Goal: Task Accomplishment & Management: Use online tool/utility

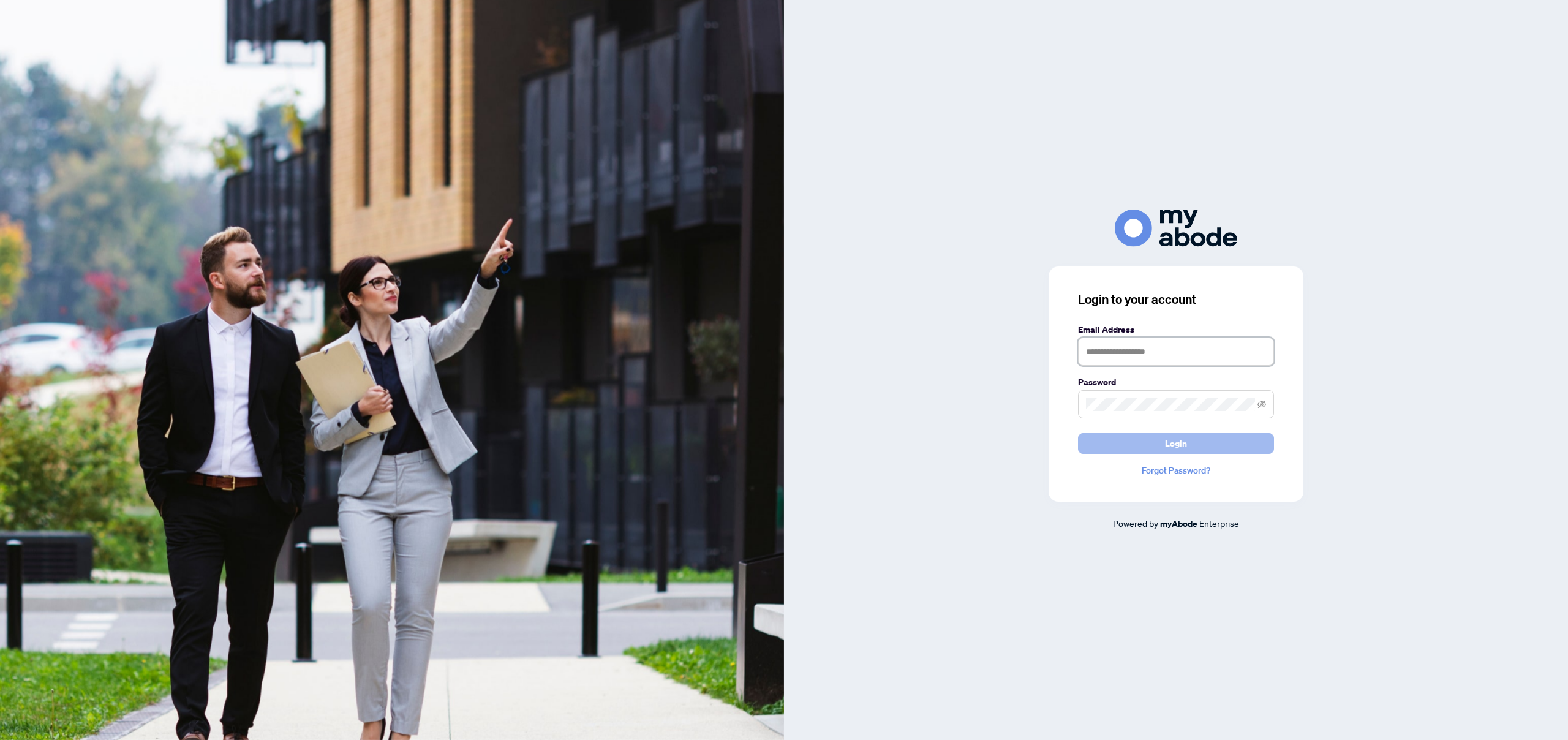
type input "**********"
click at [1115, 447] on button "Login" at bounding box center [1176, 443] width 196 height 21
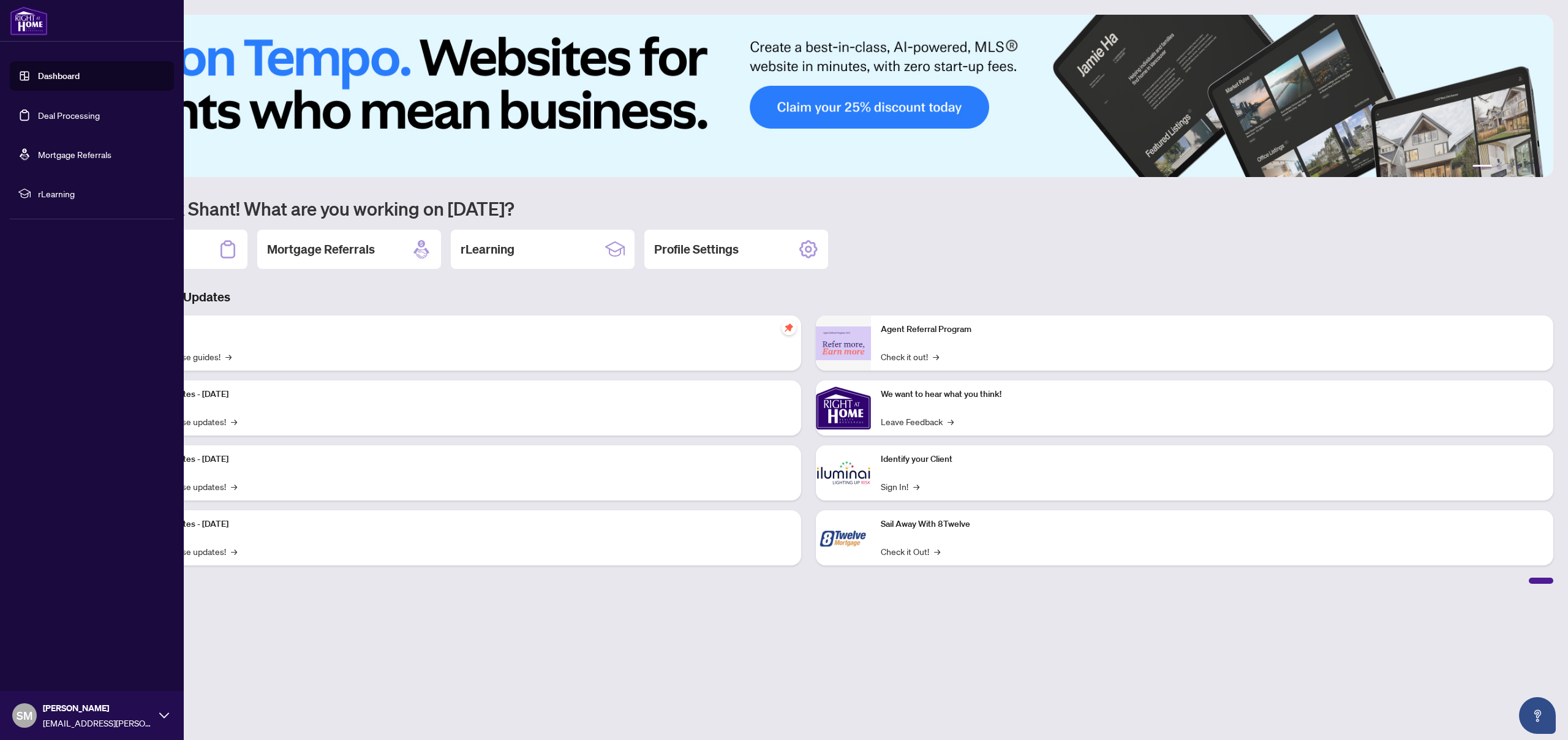
click at [38, 113] on link "Deal Processing" at bounding box center [69, 115] width 62 height 11
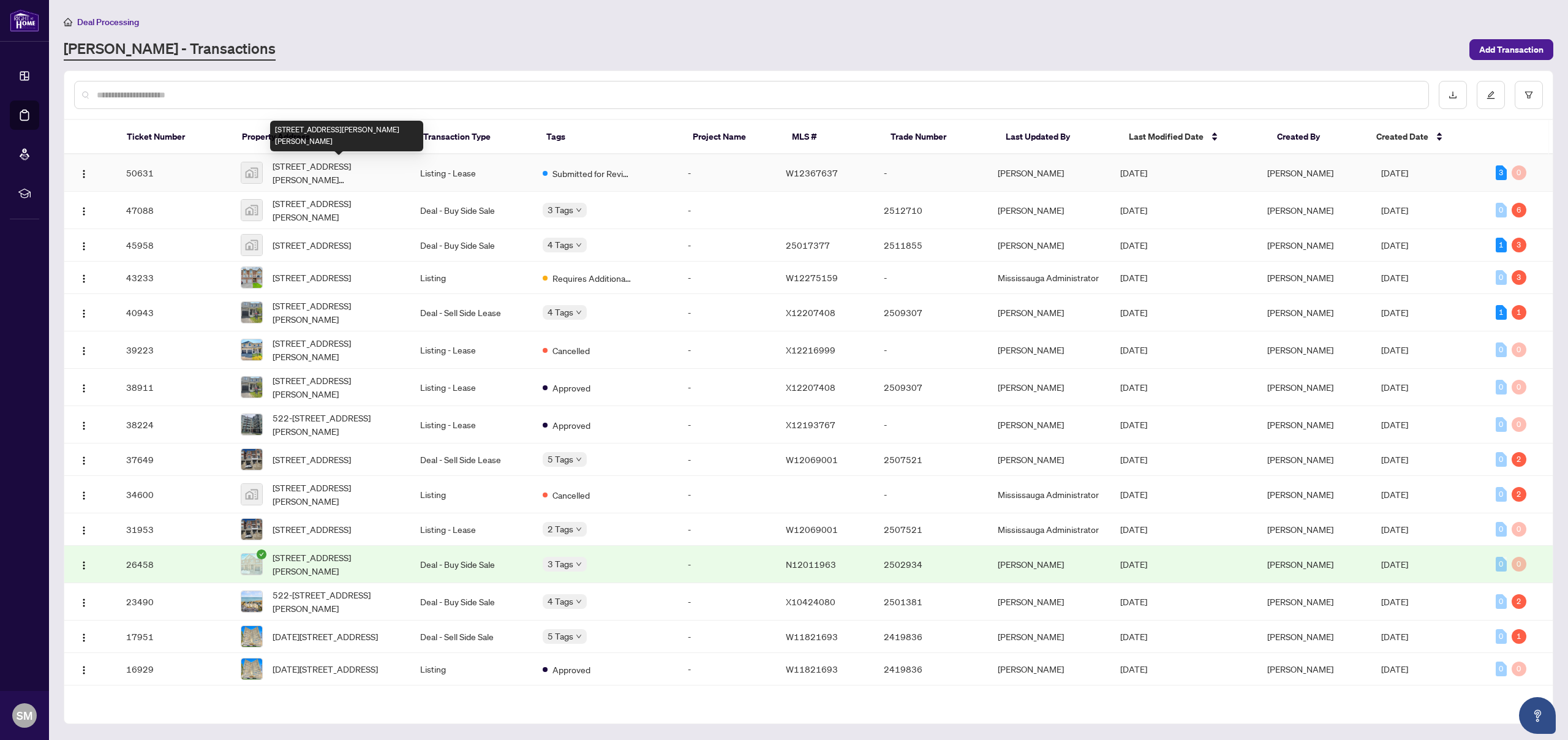
click at [389, 173] on span "[STREET_ADDRESS][PERSON_NAME][PERSON_NAME]" at bounding box center [337, 172] width 128 height 27
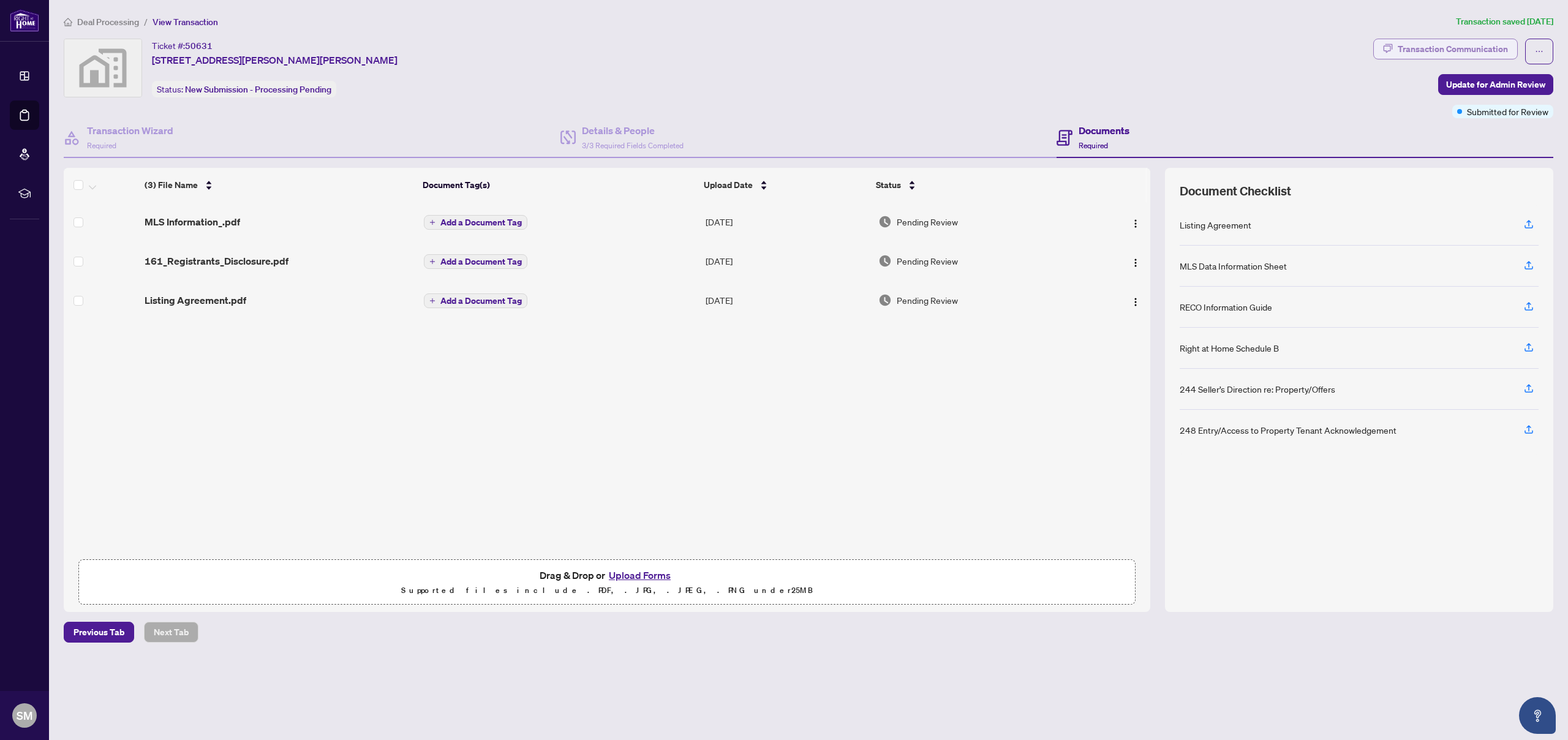
click at [1461, 49] on div "Transaction Communication" at bounding box center [1453, 49] width 111 height 19
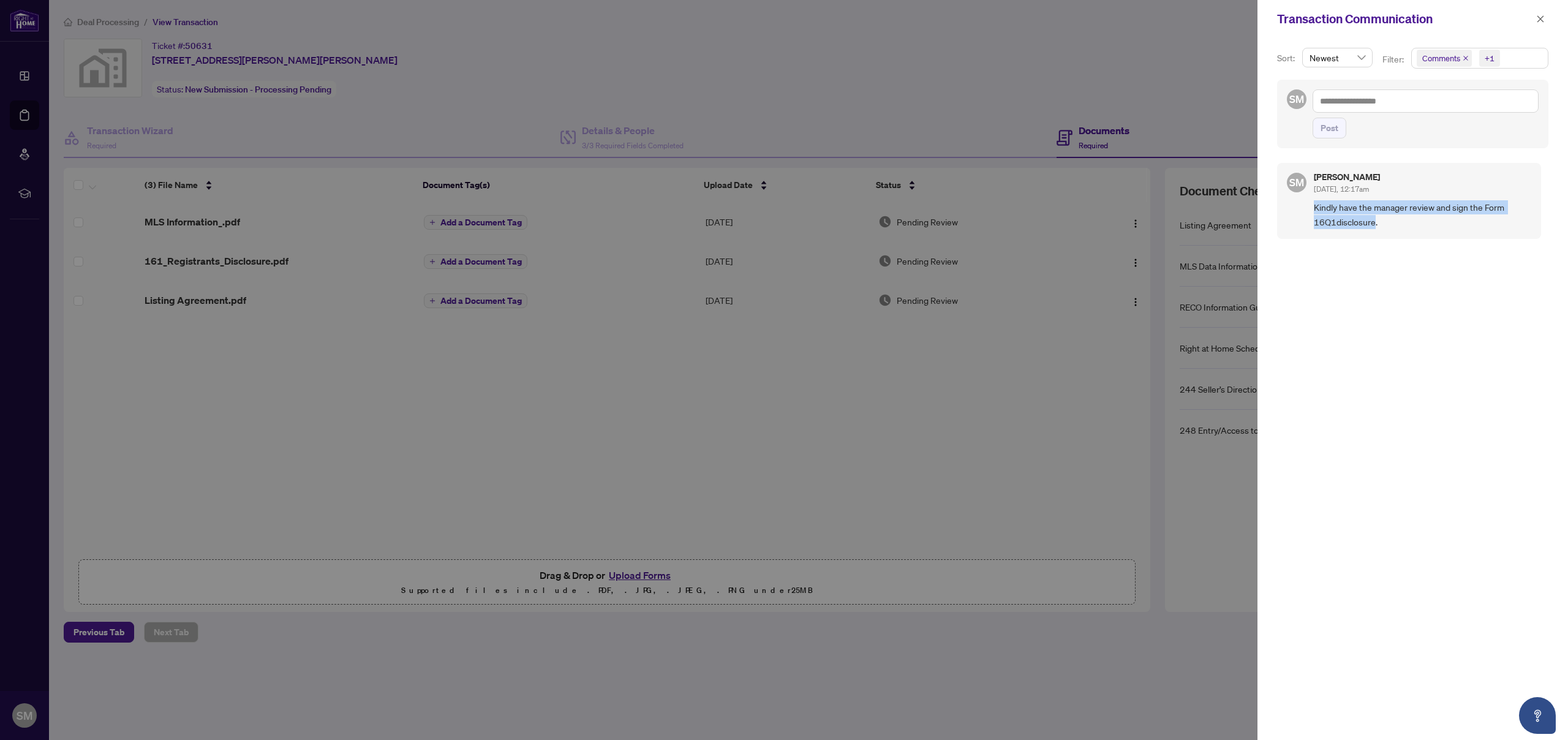
drag, startPoint x: 1314, startPoint y: 205, endPoint x: 1373, endPoint y: 217, distance: 60.2
click at [1373, 217] on div "SM [PERSON_NAME] [DATE], 12:17am Kindly have the manager review and sign the Fo…" at bounding box center [1410, 201] width 264 height 76
copy span "Kindly have the manager review and sign the Form 16Q1disclosure"
